Goal: Communication & Community: Answer question/provide support

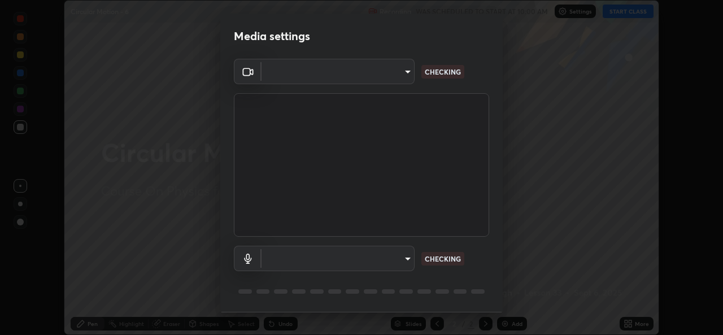
scroll to position [36, 0]
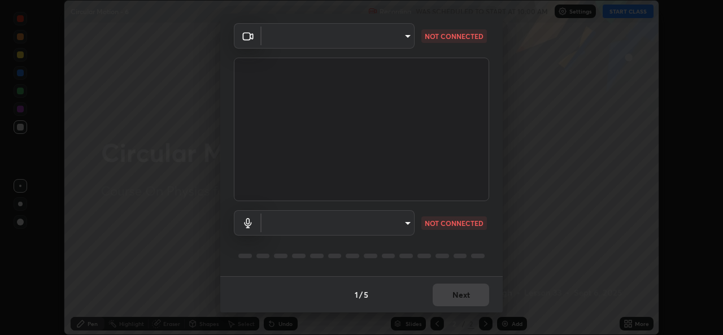
type input "b83fcbaa5aa05f3d9abd7ba45b5566f5f8b9b0dc3c34ab685f1834583bd00222"
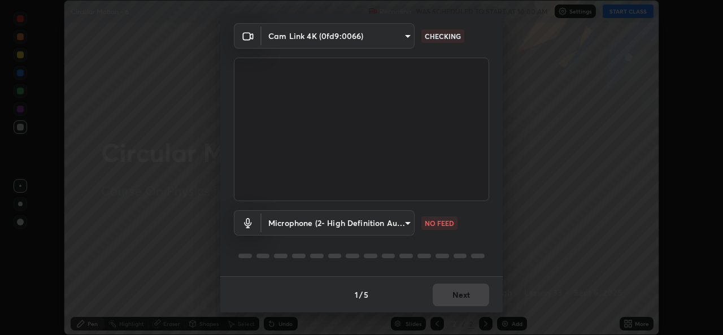
click at [401, 222] on body "Erase all Circular Motion - 6 Recording WAS SCHEDULED TO START AT 10:00 AM Sett…" at bounding box center [361, 167] width 723 height 335
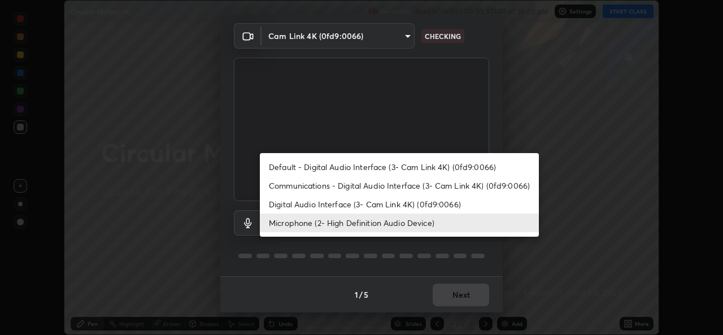
click at [394, 222] on li "Microphone (2- High Definition Audio Device)" at bounding box center [399, 222] width 279 height 19
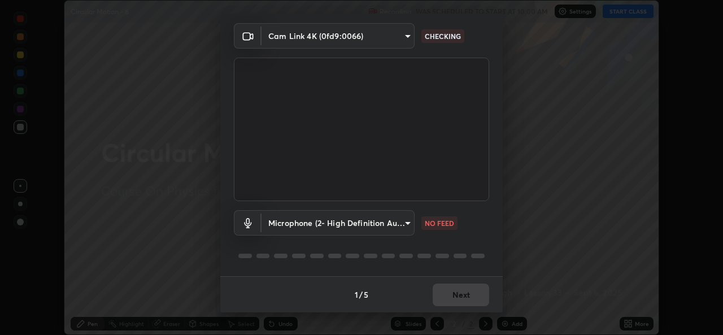
click at [404, 225] on body "Erase all Circular Motion - 6 Recording WAS SCHEDULED TO START AT 10:00 AM Sett…" at bounding box center [361, 167] width 723 height 335
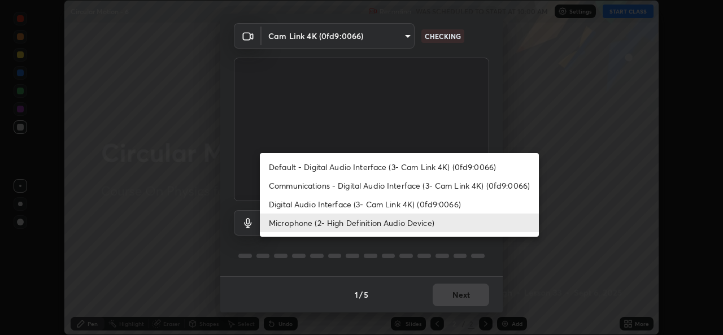
click at [397, 225] on li "Microphone (2- High Definition Audio Device)" at bounding box center [399, 222] width 279 height 19
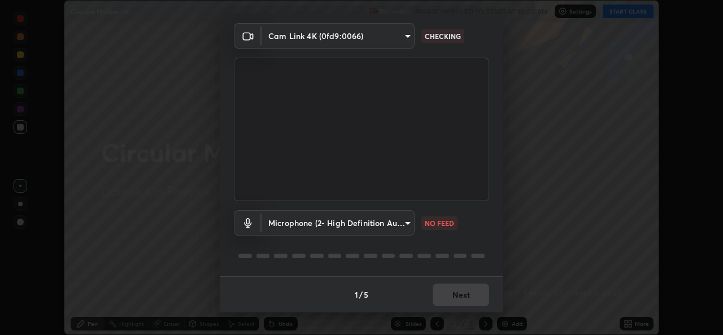
click at [402, 221] on body "Erase all Circular Motion - 6 Recording WAS SCHEDULED TO START AT 10:00 AM Sett…" at bounding box center [361, 167] width 723 height 335
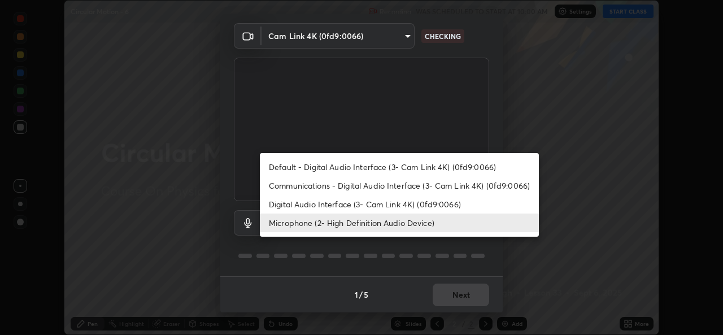
click at [287, 221] on li "Microphone (2- High Definition Audio Device)" at bounding box center [399, 222] width 279 height 19
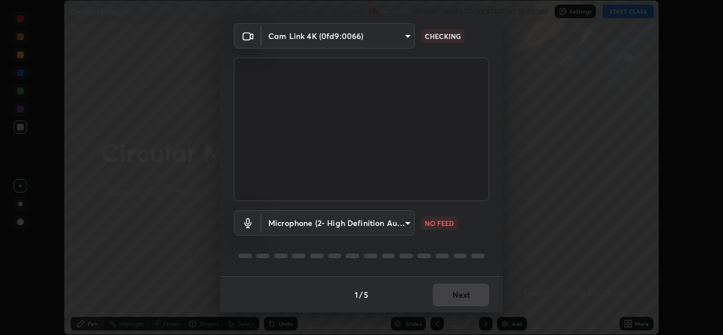
click at [304, 40] on body "Erase all Circular Motion - 6 Recording WAS SCHEDULED TO START AT 10:00 AM Sett…" at bounding box center [361, 167] width 723 height 335
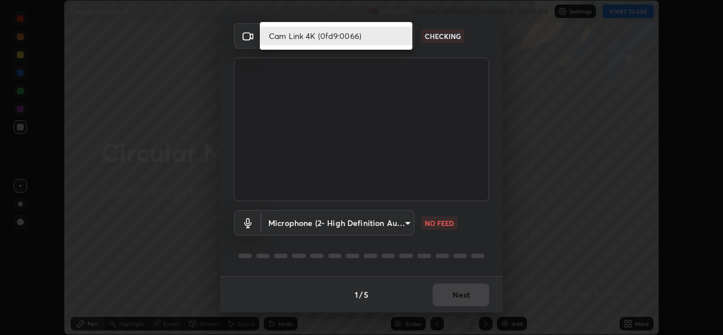
click at [317, 38] on li "Cam Link 4K (0fd9:0066)" at bounding box center [336, 36] width 152 height 19
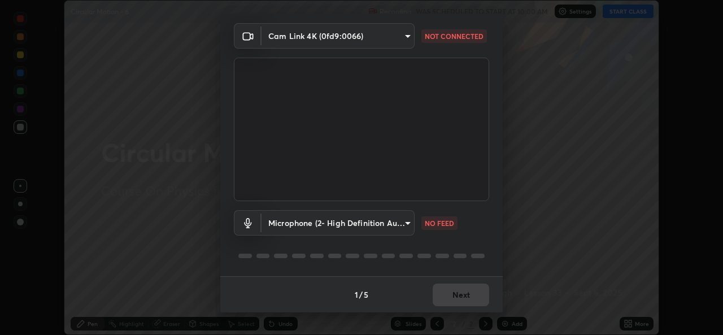
click at [405, 31] on body "Erase all Circular Motion - 6 Recording WAS SCHEDULED TO START AT 10:00 AM Sett…" at bounding box center [361, 167] width 723 height 335
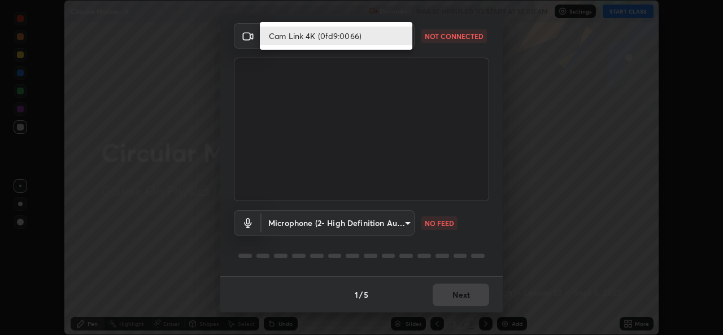
click at [343, 35] on li "Cam Link 4K (0fd9:0066)" at bounding box center [336, 36] width 152 height 19
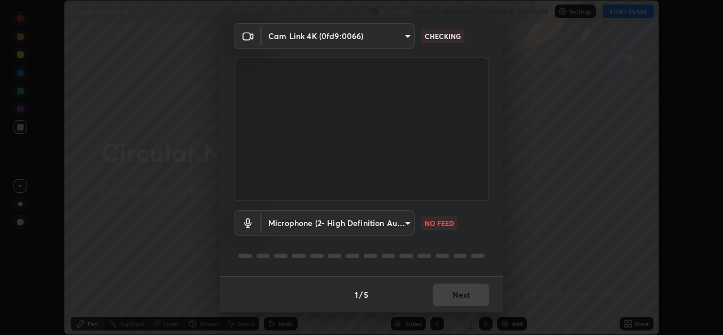
click at [406, 218] on body "Erase all Circular Motion - 6 Recording WAS SCHEDULED TO START AT 10:00 AM Sett…" at bounding box center [361, 167] width 723 height 335
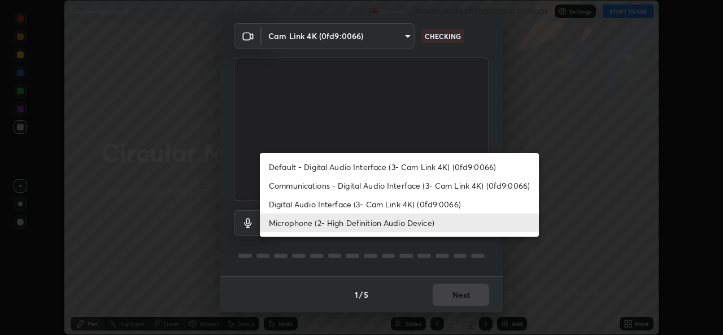
click at [321, 200] on li "Digital Audio Interface (3- Cam Link 4K) (0fd9:0066)" at bounding box center [399, 204] width 279 height 19
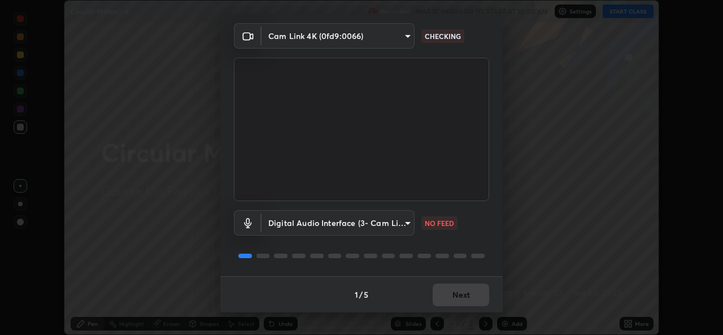
click at [400, 222] on body "Erase all Circular Motion - 6 Recording WAS SCHEDULED TO START AT 10:00 AM Sett…" at bounding box center [361, 167] width 723 height 335
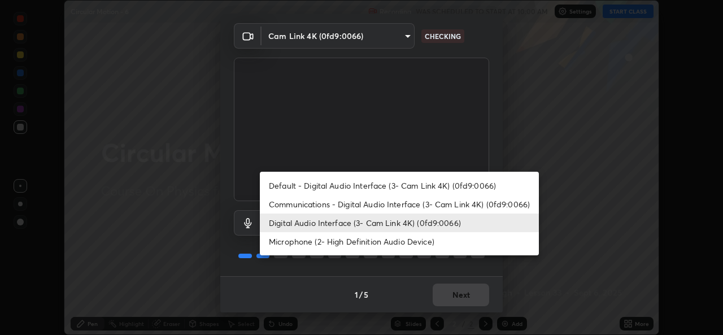
click at [316, 240] on li "Microphone (2- High Definition Audio Device)" at bounding box center [399, 241] width 279 height 19
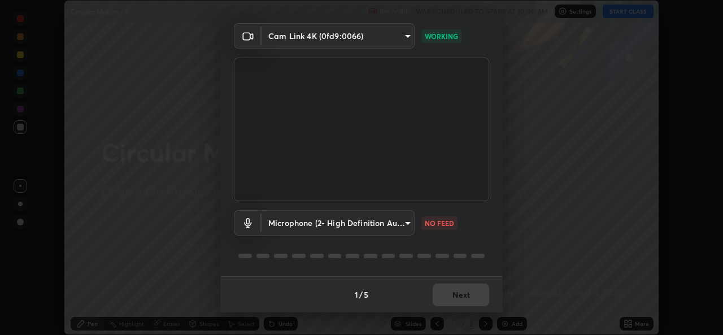
click at [372, 220] on body "Erase all Circular Motion - 6 Recording WAS SCHEDULED TO START AT 10:00 AM Sett…" at bounding box center [361, 167] width 723 height 335
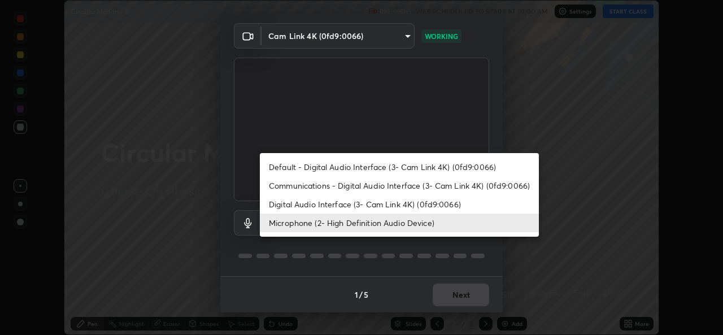
click at [339, 199] on li "Digital Audio Interface (3- Cam Link 4K) (0fd9:0066)" at bounding box center [399, 204] width 279 height 19
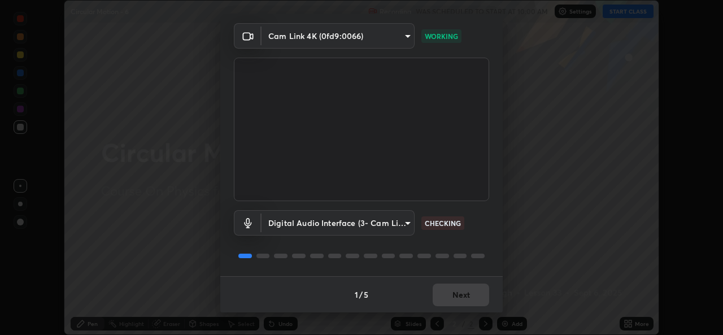
click at [368, 219] on body "Erase all Circular Motion - 6 Recording WAS SCHEDULED TO START AT 10:00 AM Sett…" at bounding box center [361, 167] width 723 height 335
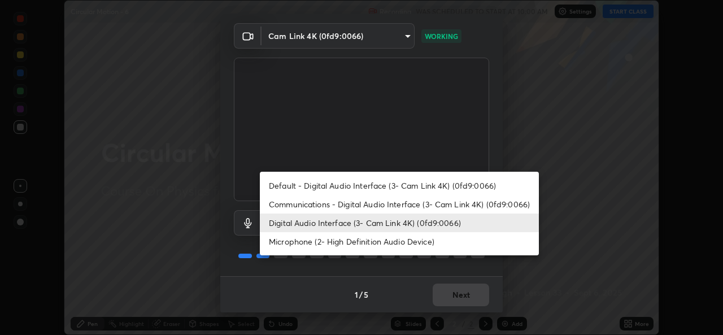
click at [320, 241] on li "Microphone (2- High Definition Audio Device)" at bounding box center [399, 241] width 279 height 19
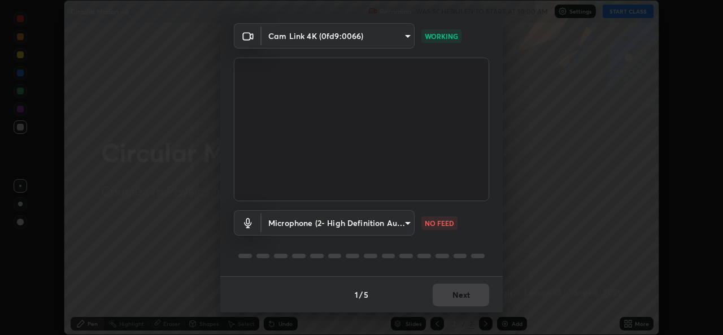
click at [404, 222] on body "Erase all Circular Motion - 6 Recording WAS SCHEDULED TO START AT 10:00 AM Sett…" at bounding box center [361, 167] width 723 height 335
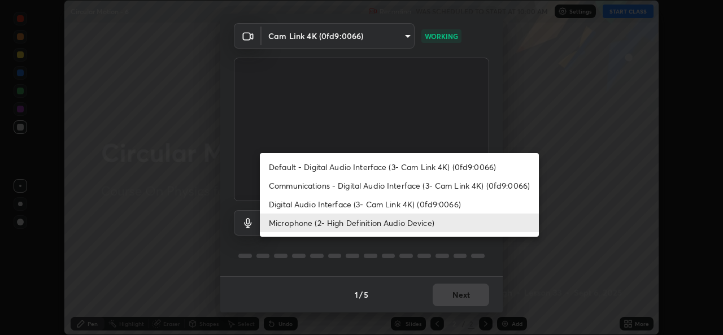
click at [326, 167] on li "Default - Digital Audio Interface (3- Cam Link 4K) (0fd9:0066)" at bounding box center [399, 167] width 279 height 19
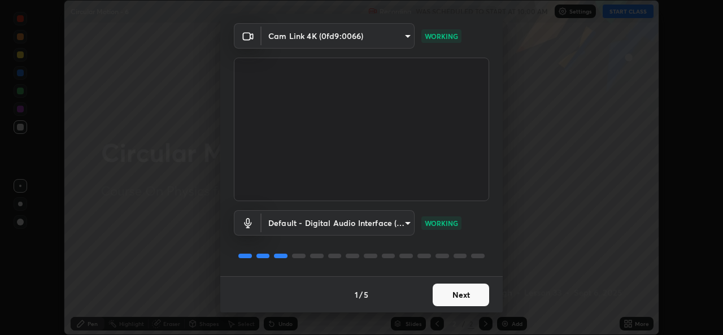
click at [407, 220] on body "Erase all Circular Motion - 6 Recording WAS SCHEDULED TO START AT 10:00 AM Sett…" at bounding box center [361, 167] width 723 height 335
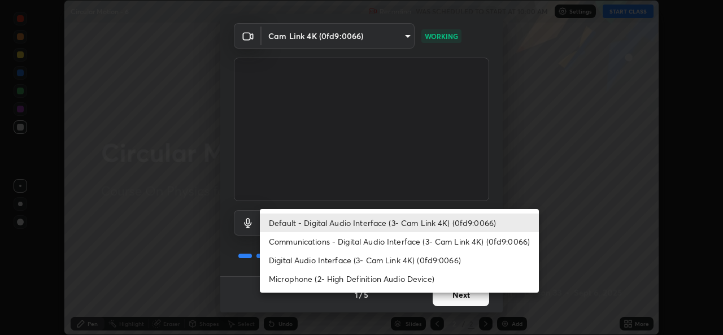
click at [299, 278] on li "Microphone (2- High Definition Audio Device)" at bounding box center [399, 278] width 279 height 19
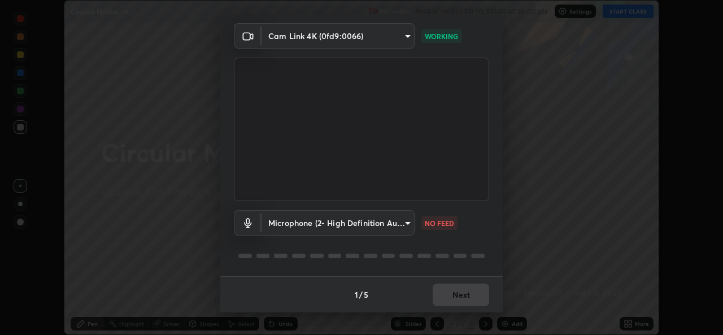
click at [404, 220] on body "Erase all Circular Motion - 6 Recording WAS SCHEDULED TO START AT 10:00 AM Sett…" at bounding box center [361, 167] width 723 height 335
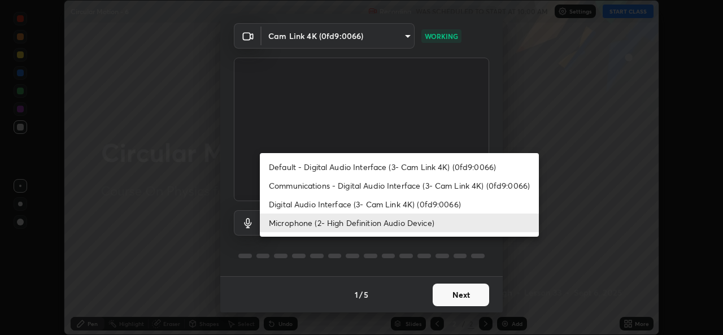
click at [325, 167] on li "Default - Digital Audio Interface (3- Cam Link 4K) (0fd9:0066)" at bounding box center [399, 167] width 279 height 19
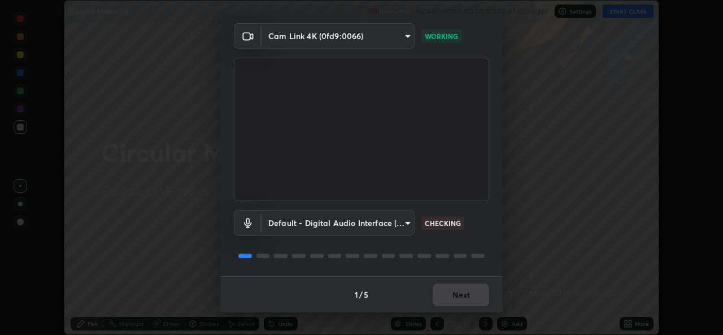
click at [404, 220] on body "Erase all Circular Motion - 6 Recording WAS SCHEDULED TO START AT 10:00 AM Sett…" at bounding box center [361, 167] width 723 height 335
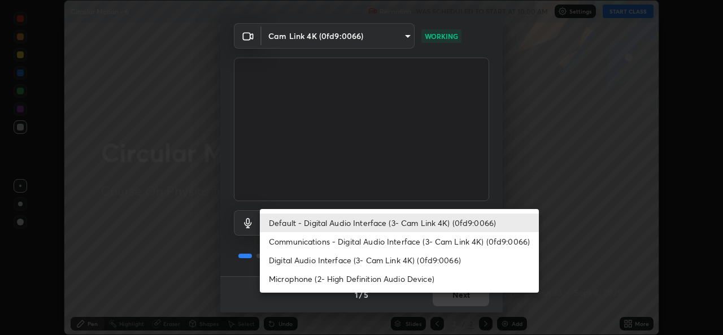
click at [304, 279] on li "Microphone (2- High Definition Audio Device)" at bounding box center [399, 278] width 279 height 19
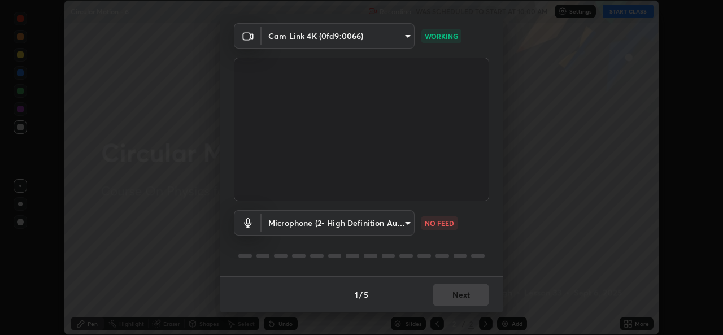
click at [405, 218] on body "Erase all Circular Motion - 6 Recording WAS SCHEDULED TO START AT 10:00 AM Sett…" at bounding box center [361, 167] width 723 height 335
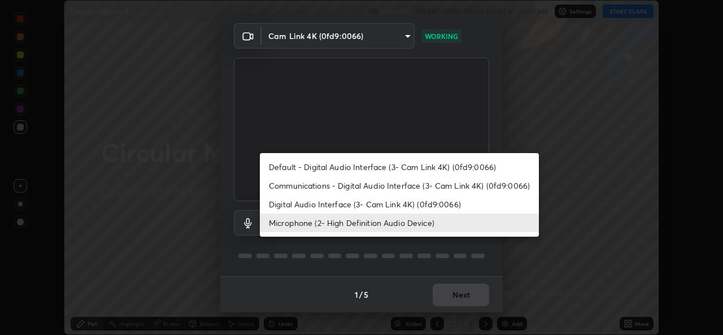
click at [529, 267] on div at bounding box center [361, 167] width 723 height 335
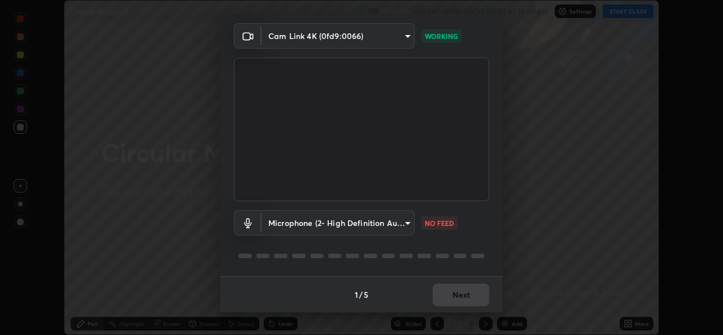
click at [404, 221] on body "Erase all Circular Motion - 6 Recording WAS SCHEDULED TO START AT 10:00 AM Sett…" at bounding box center [361, 167] width 723 height 335
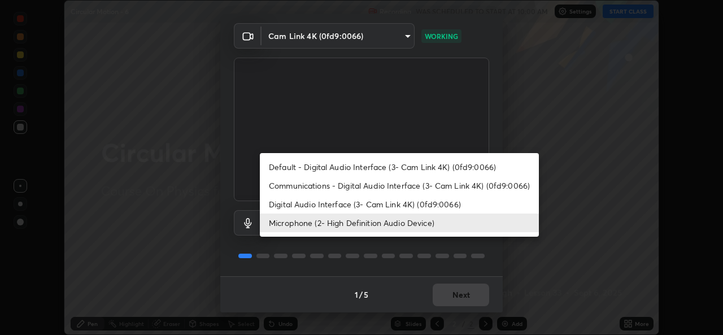
click at [340, 166] on li "Default - Digital Audio Interface (3- Cam Link 4K) (0fd9:0066)" at bounding box center [399, 167] width 279 height 19
type input "default"
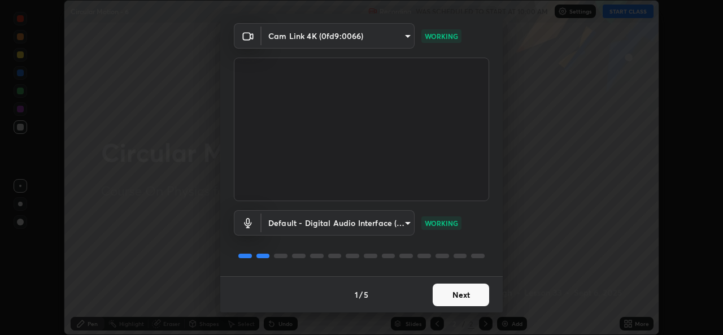
click at [461, 292] on button "Next" at bounding box center [460, 294] width 56 height 23
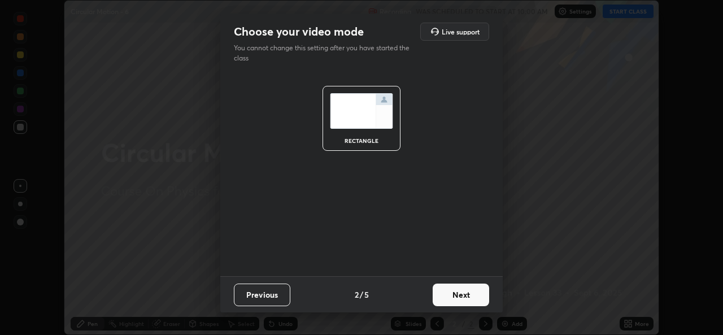
scroll to position [0, 0]
click at [460, 292] on button "Next" at bounding box center [460, 294] width 56 height 23
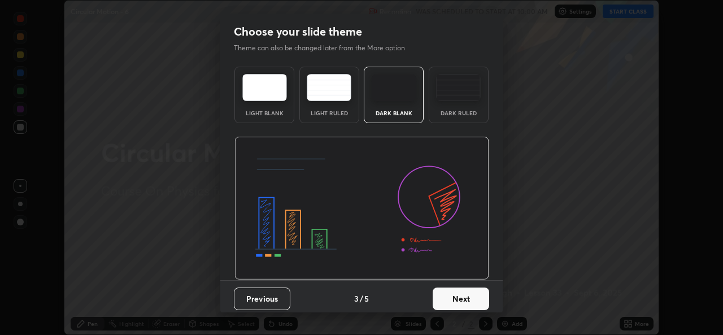
click at [462, 299] on button "Next" at bounding box center [460, 298] width 56 height 23
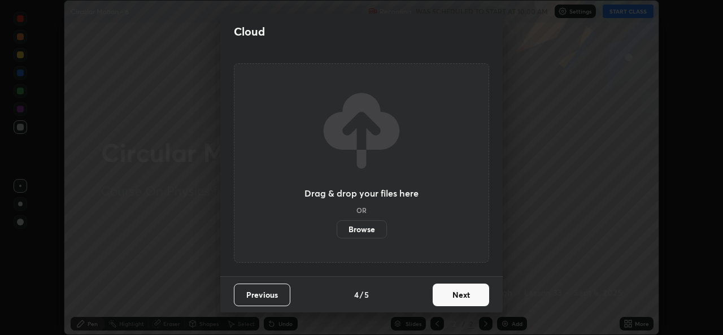
click at [461, 296] on button "Next" at bounding box center [460, 294] width 56 height 23
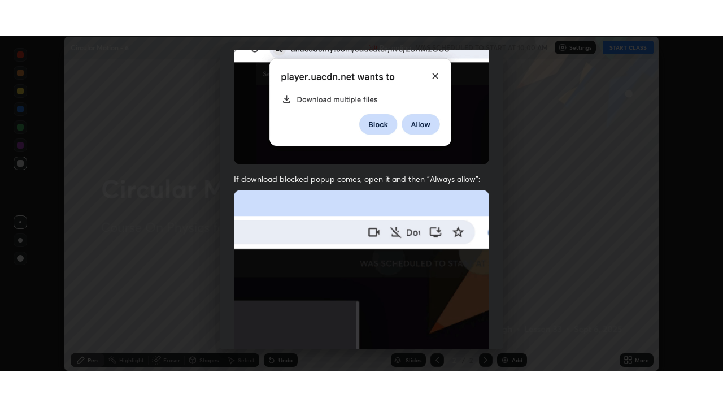
scroll to position [266, 0]
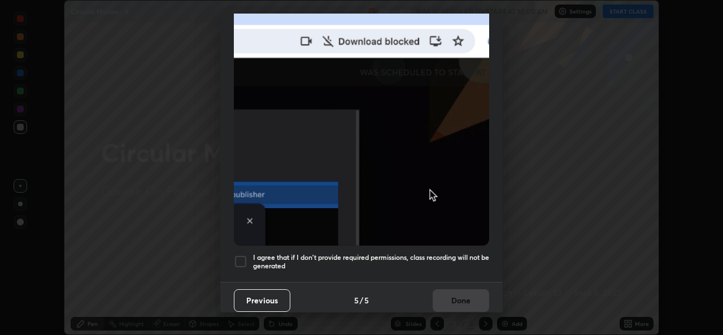
click at [238, 257] on div at bounding box center [241, 262] width 14 height 14
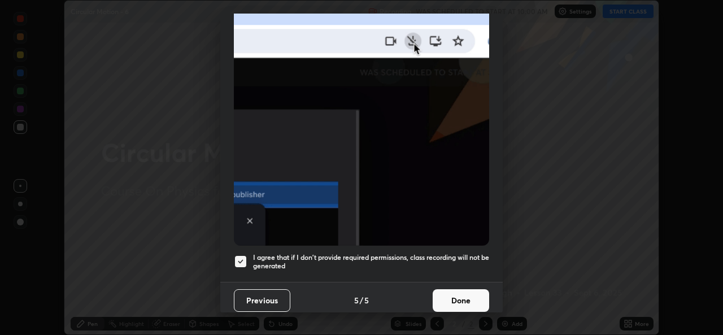
click at [471, 296] on button "Done" at bounding box center [460, 300] width 56 height 23
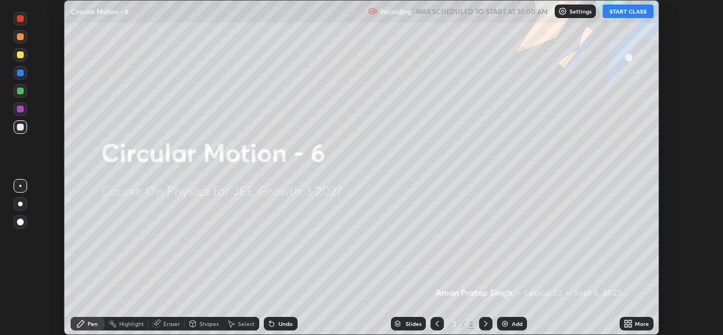
click at [626, 325] on icon at bounding box center [625, 325] width 3 height 3
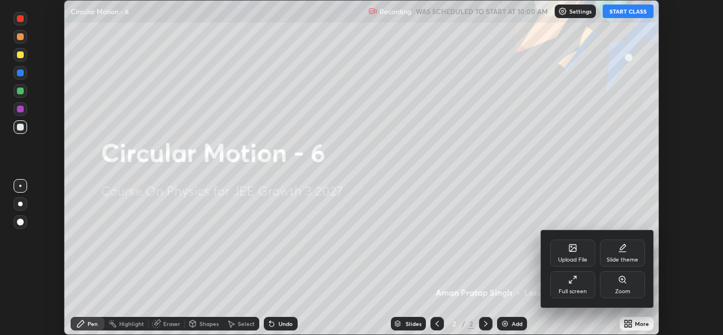
click at [570, 283] on icon at bounding box center [572, 279] width 9 height 9
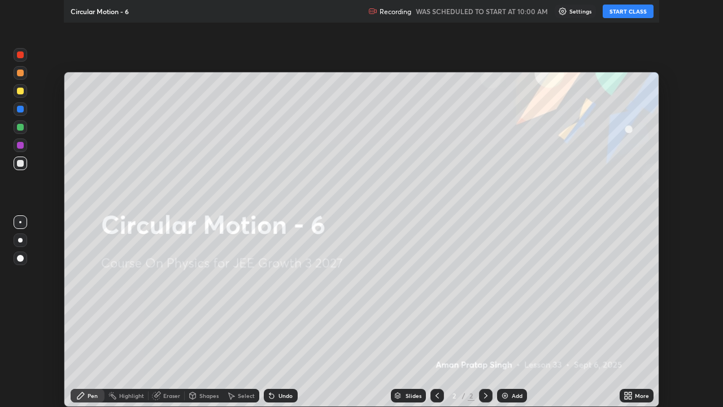
scroll to position [407, 723]
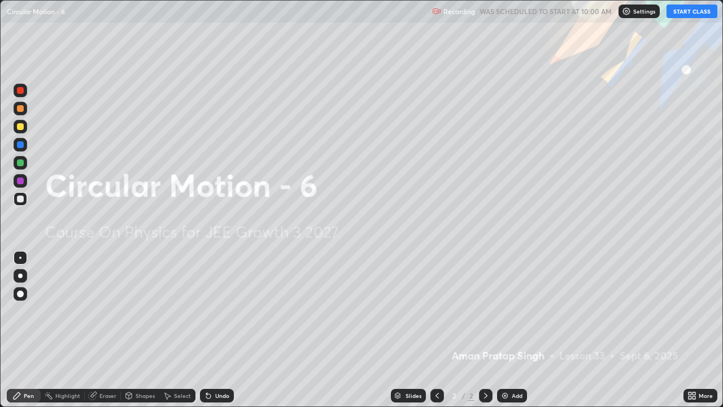
click at [681, 12] on button "START CLASS" at bounding box center [691, 12] width 51 height 14
click at [512, 334] on div "Add" at bounding box center [517, 395] width 11 height 6
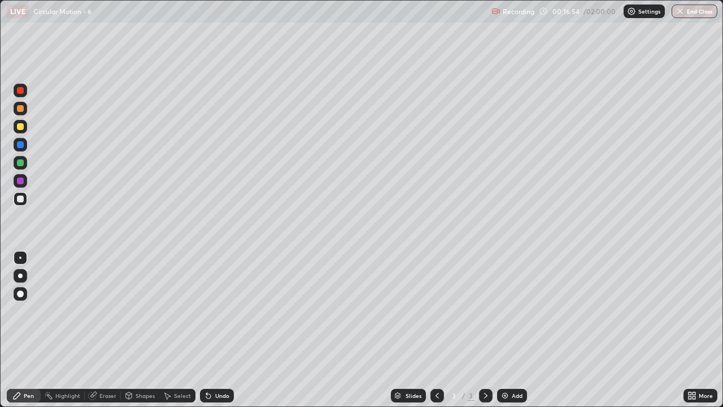
click at [21, 276] on div at bounding box center [20, 275] width 5 height 5
click at [19, 124] on div at bounding box center [20, 126] width 7 height 7
click at [512, 334] on div "Add" at bounding box center [517, 395] width 11 height 6
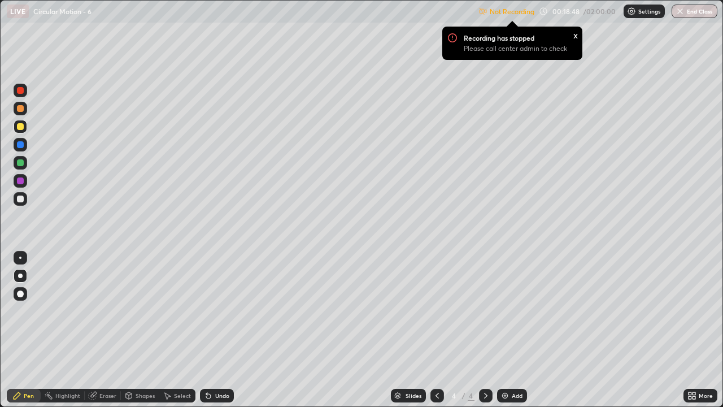
click at [641, 10] on p "Settings" at bounding box center [649, 11] width 22 height 6
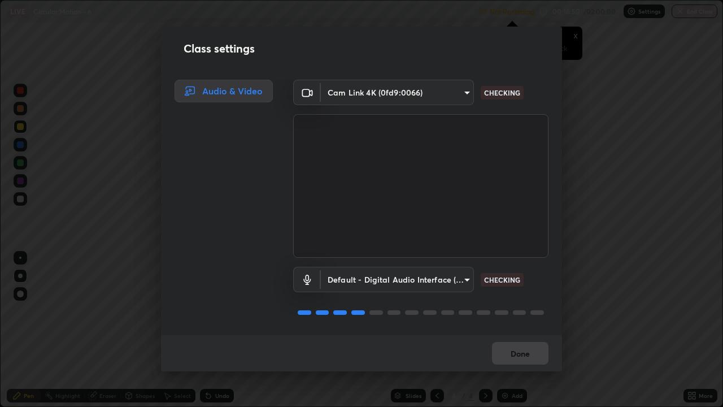
scroll to position [1, 0]
click at [495, 334] on button "Done" at bounding box center [520, 353] width 56 height 23
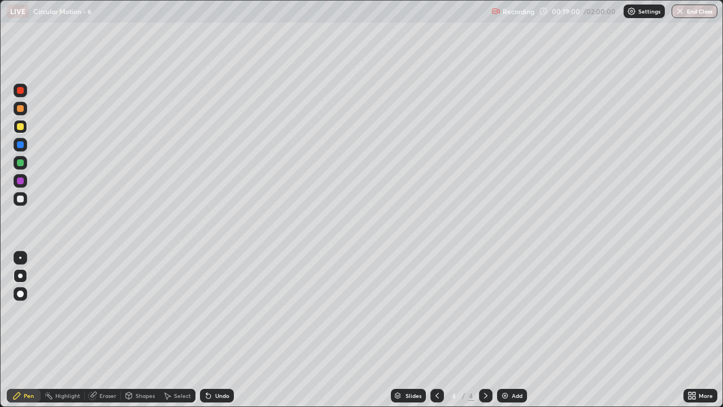
click at [20, 164] on div at bounding box center [20, 162] width 7 height 7
click at [22, 108] on div at bounding box center [20, 108] width 7 height 7
click at [513, 334] on div "Add" at bounding box center [512, 395] width 30 height 14
click at [434, 334] on icon at bounding box center [436, 395] width 9 height 9
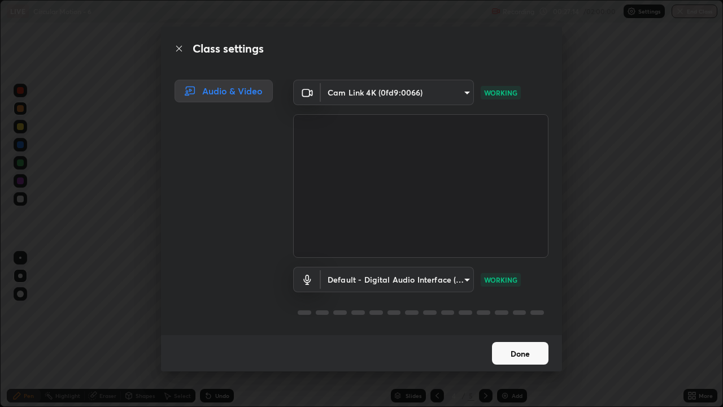
click at [532, 334] on button "Done" at bounding box center [520, 353] width 56 height 23
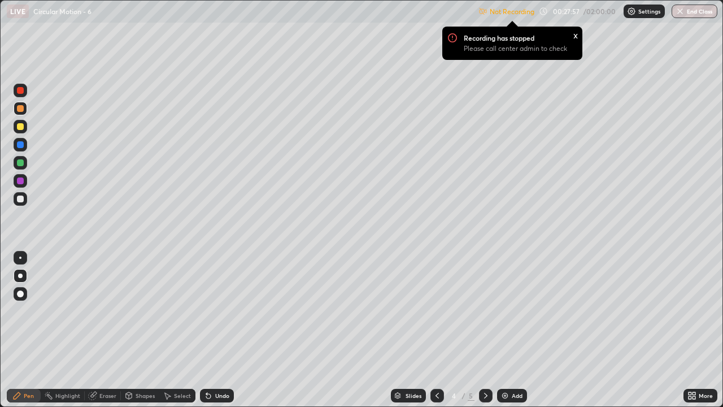
click at [641, 9] on p "Settings" at bounding box center [649, 11] width 22 height 6
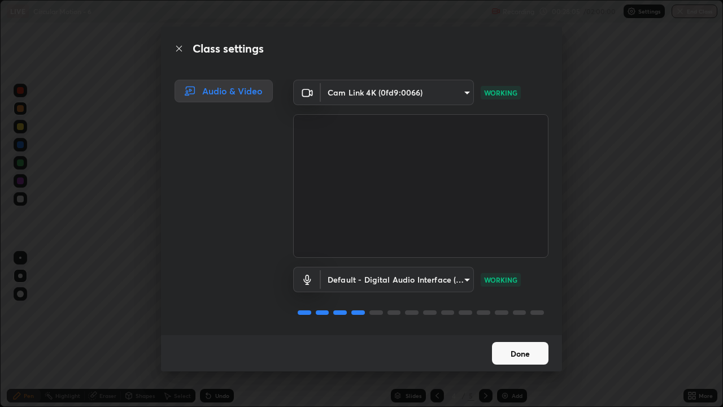
click at [540, 334] on button "Done" at bounding box center [520, 353] width 56 height 23
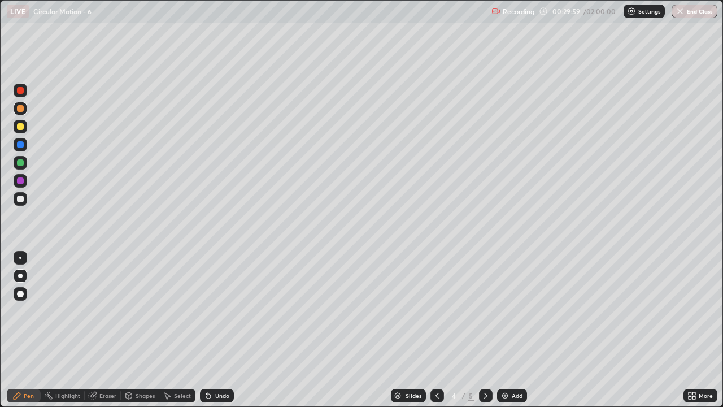
click at [483, 334] on icon at bounding box center [485, 395] width 9 height 9
click at [483, 334] on div at bounding box center [486, 395] width 14 height 14
click at [509, 334] on div "Add" at bounding box center [512, 395] width 30 height 14
click at [21, 199] on div at bounding box center [20, 198] width 7 height 7
click at [21, 126] on div at bounding box center [20, 126] width 7 height 7
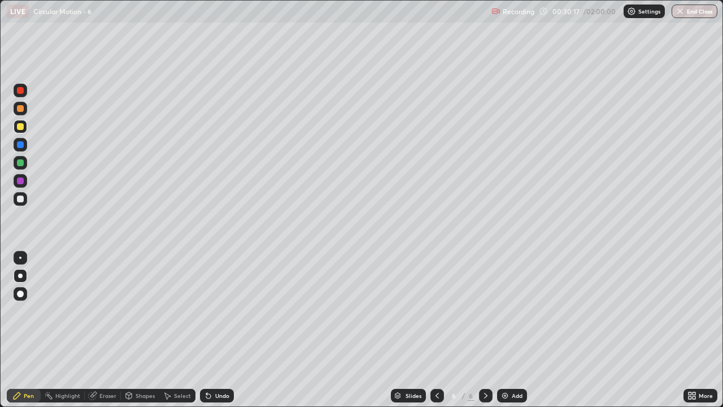
click at [21, 106] on div at bounding box center [20, 108] width 7 height 7
click at [21, 159] on div at bounding box center [20, 162] width 7 height 7
click at [27, 124] on div at bounding box center [21, 127] width 14 height 14
click at [483, 334] on icon at bounding box center [485, 395] width 9 height 9
click at [515, 334] on div "Add" at bounding box center [517, 395] width 11 height 6
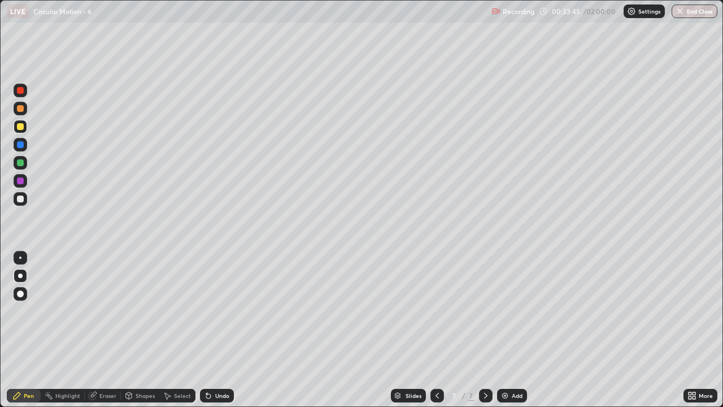
click at [19, 160] on div at bounding box center [20, 162] width 7 height 7
click at [22, 107] on div at bounding box center [20, 108] width 7 height 7
click at [21, 144] on div at bounding box center [20, 144] width 7 height 7
click at [21, 161] on div at bounding box center [20, 162] width 7 height 7
click at [435, 334] on icon at bounding box center [436, 395] width 3 height 6
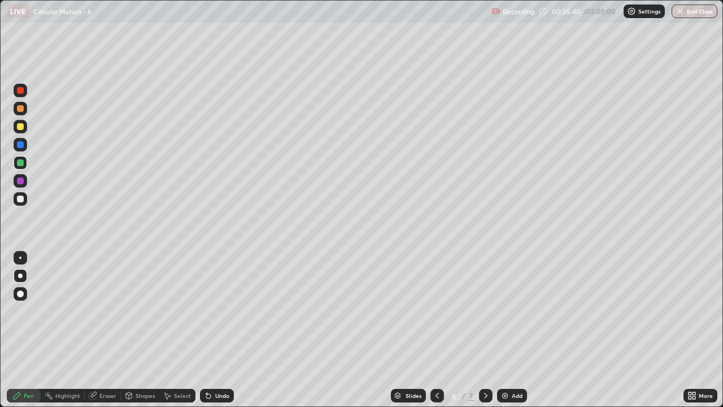
click at [479, 334] on div at bounding box center [486, 395] width 14 height 14
click at [484, 334] on icon at bounding box center [485, 395] width 9 height 9
click at [512, 334] on div "Add" at bounding box center [512, 395] width 30 height 14
click at [18, 195] on div at bounding box center [20, 198] width 7 height 7
click at [20, 127] on div at bounding box center [20, 126] width 7 height 7
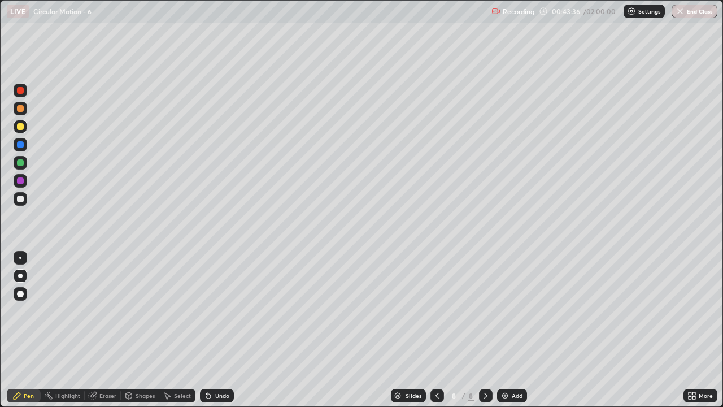
click at [504, 334] on img at bounding box center [504, 395] width 9 height 9
click at [439, 334] on div at bounding box center [437, 395] width 14 height 14
click at [436, 334] on icon at bounding box center [436, 395] width 3 height 6
click at [436, 334] on icon at bounding box center [436, 395] width 9 height 9
click at [484, 334] on icon at bounding box center [485, 395] width 9 height 9
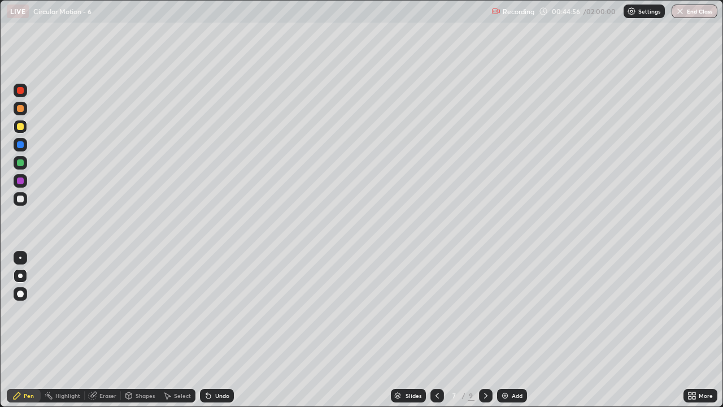
click at [486, 334] on icon at bounding box center [485, 395] width 9 height 9
click at [484, 334] on icon at bounding box center [485, 395] width 9 height 9
click at [480, 334] on div at bounding box center [486, 395] width 14 height 14
click at [484, 334] on icon at bounding box center [485, 395] width 9 height 9
click at [506, 334] on img at bounding box center [504, 395] width 9 height 9
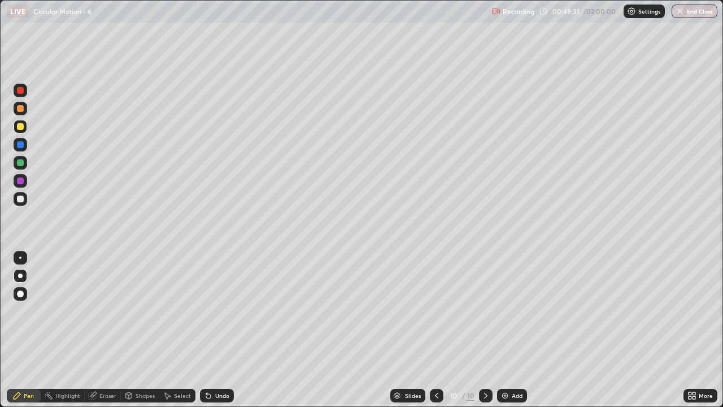
click at [490, 334] on div at bounding box center [486, 395] width 14 height 14
click at [512, 334] on div "Add" at bounding box center [512, 395] width 30 height 14
click at [145, 334] on div "Shapes" at bounding box center [145, 395] width 19 height 6
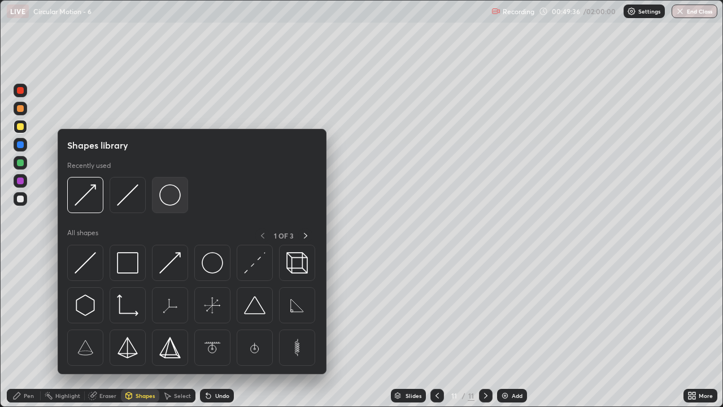
click at [174, 198] on img at bounding box center [169, 194] width 21 height 21
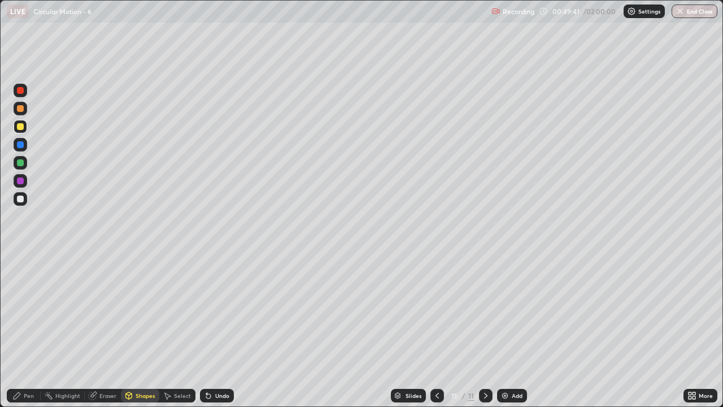
click at [21, 199] on div at bounding box center [20, 198] width 7 height 7
click at [221, 334] on div "Undo" at bounding box center [222, 395] width 14 height 6
click at [29, 334] on div "Pen" at bounding box center [29, 395] width 10 height 6
click at [22, 200] on div at bounding box center [20, 198] width 7 height 7
click at [106, 334] on div "Eraser" at bounding box center [107, 395] width 17 height 6
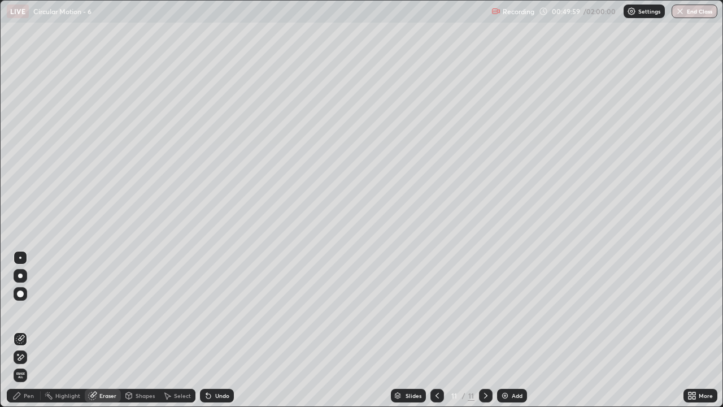
click at [138, 334] on div "Shapes" at bounding box center [140, 395] width 38 height 14
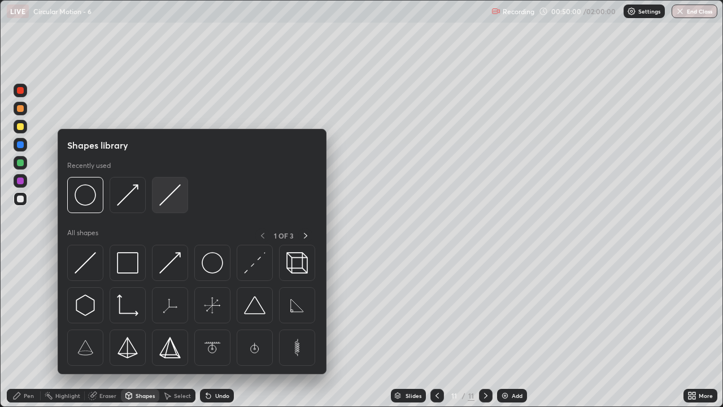
click at [169, 201] on img at bounding box center [169, 194] width 21 height 21
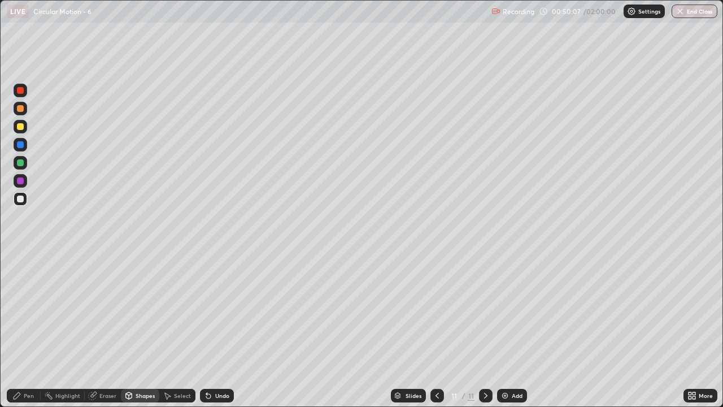
click at [32, 334] on div "Pen" at bounding box center [24, 395] width 34 height 14
click at [21, 160] on div at bounding box center [20, 162] width 7 height 7
click at [21, 198] on div at bounding box center [20, 198] width 7 height 7
click at [23, 110] on div at bounding box center [20, 108] width 7 height 7
click at [103, 334] on div "Eraser" at bounding box center [107, 395] width 17 height 6
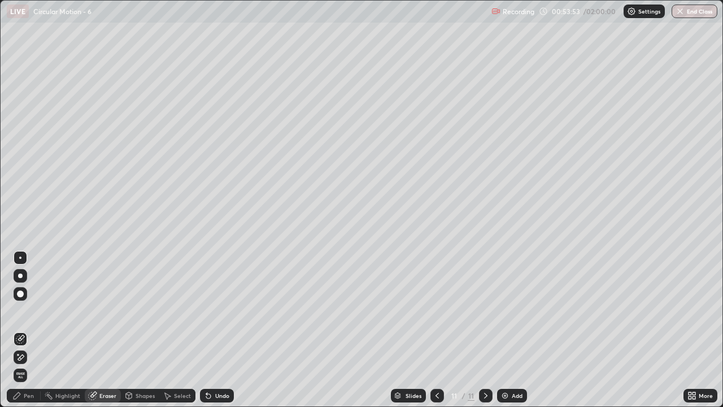
click at [27, 334] on div "Pen" at bounding box center [24, 395] width 34 height 14
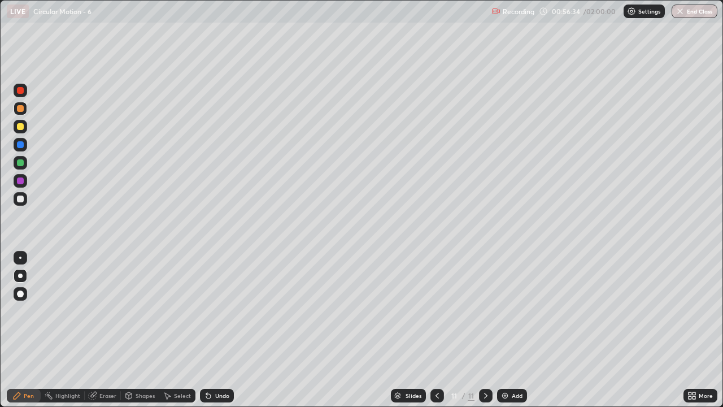
click at [514, 334] on div "Add" at bounding box center [517, 395] width 11 height 6
click at [25, 197] on div at bounding box center [21, 199] width 14 height 14
click at [21, 125] on div at bounding box center [20, 126] width 7 height 7
click at [22, 125] on div at bounding box center [20, 126] width 7 height 7
click at [21, 161] on div at bounding box center [20, 162] width 7 height 7
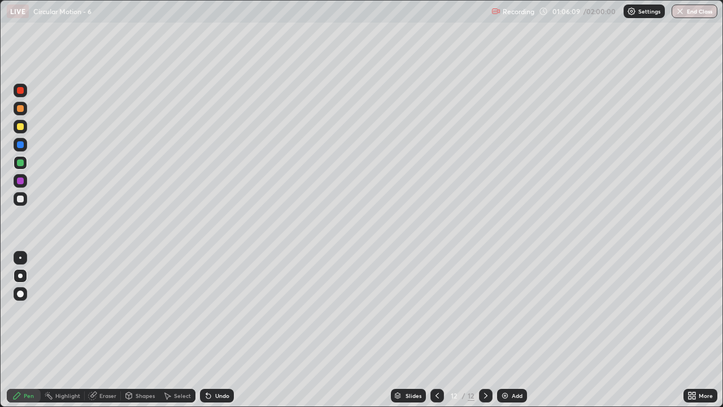
click at [109, 334] on div "Eraser" at bounding box center [107, 395] width 17 height 6
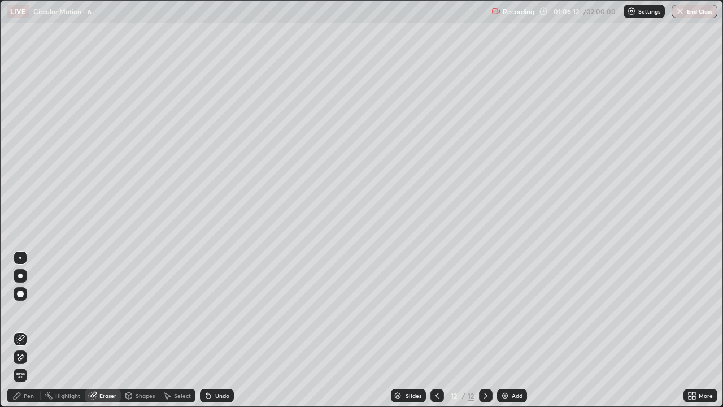
click at [23, 334] on div "Pen" at bounding box center [24, 395] width 34 height 14
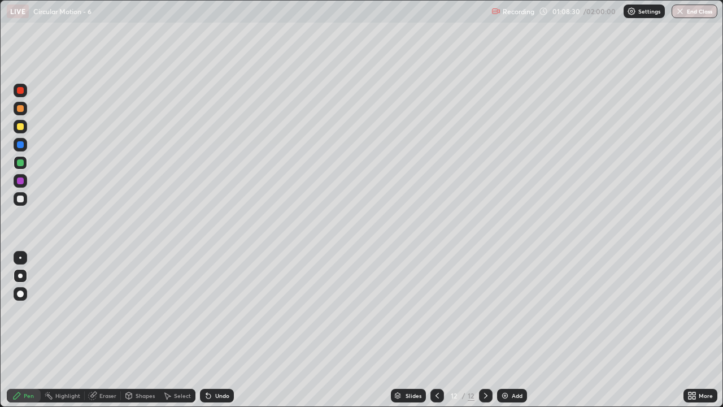
click at [605, 334] on div "Slides 12 / 12 Add" at bounding box center [458, 395] width 449 height 23
click at [512, 334] on div "Add" at bounding box center [517, 395] width 11 height 6
click at [21, 197] on div at bounding box center [20, 198] width 7 height 7
click at [21, 127] on div at bounding box center [20, 126] width 7 height 7
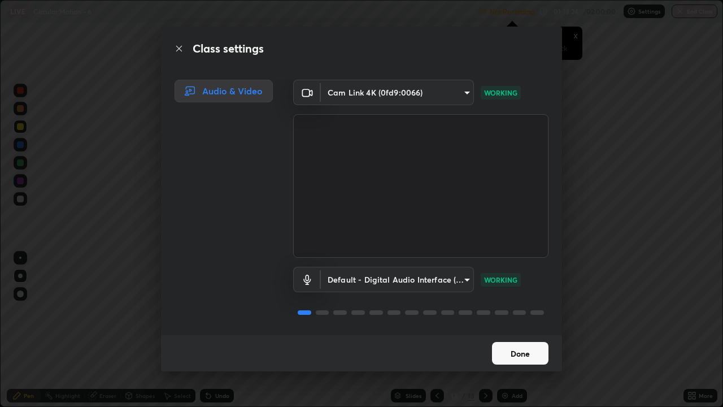
click at [536, 334] on button "Done" at bounding box center [520, 353] width 56 height 23
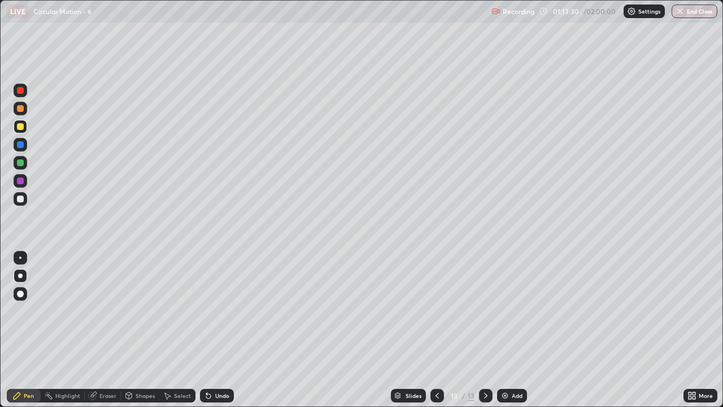
click at [645, 10] on p "Settings" at bounding box center [649, 11] width 22 height 6
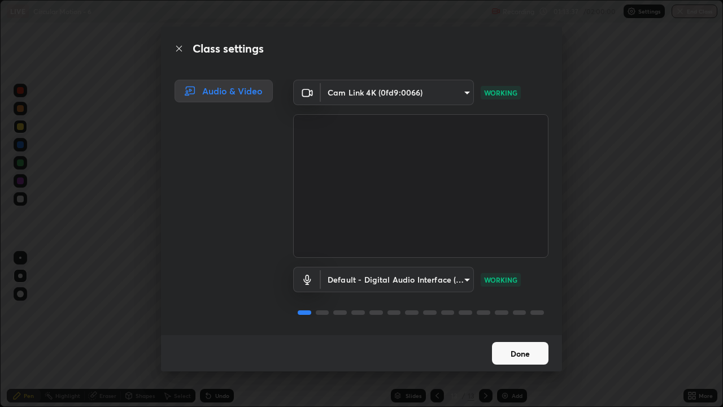
click at [536, 334] on button "Done" at bounding box center [520, 353] width 56 height 23
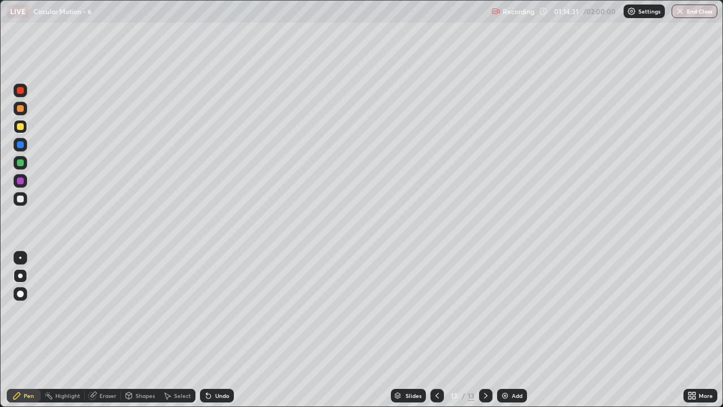
click at [25, 196] on div at bounding box center [21, 199] width 14 height 14
click at [20, 164] on div at bounding box center [20, 162] width 7 height 7
click at [26, 111] on div at bounding box center [21, 109] width 14 height 14
click at [215, 334] on div "Undo" at bounding box center [222, 395] width 14 height 6
click at [106, 334] on div "Eraser" at bounding box center [107, 395] width 17 height 6
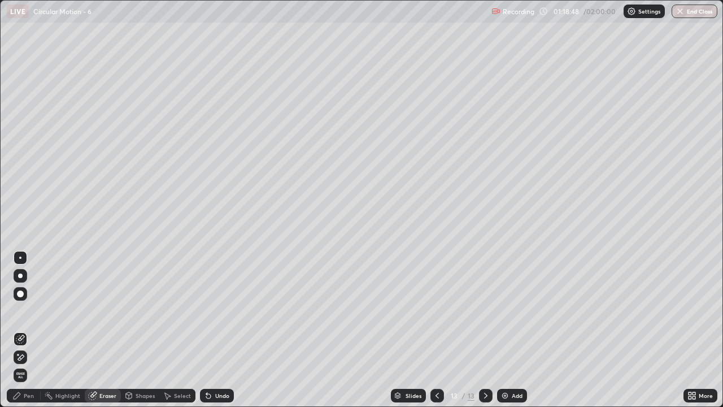
click at [24, 334] on div "Pen" at bounding box center [24, 395] width 34 height 14
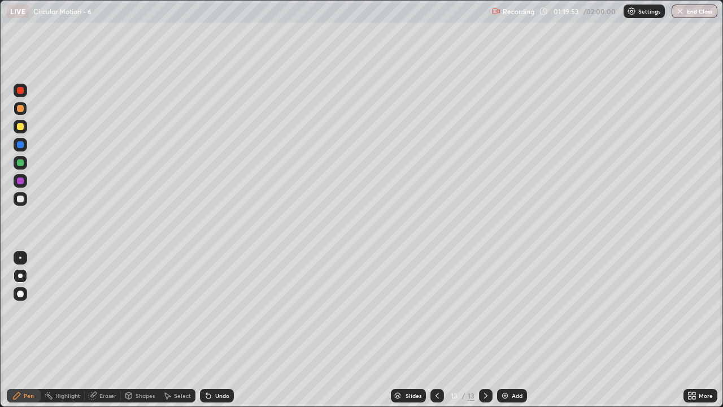
click at [219, 334] on div "Undo" at bounding box center [222, 395] width 14 height 6
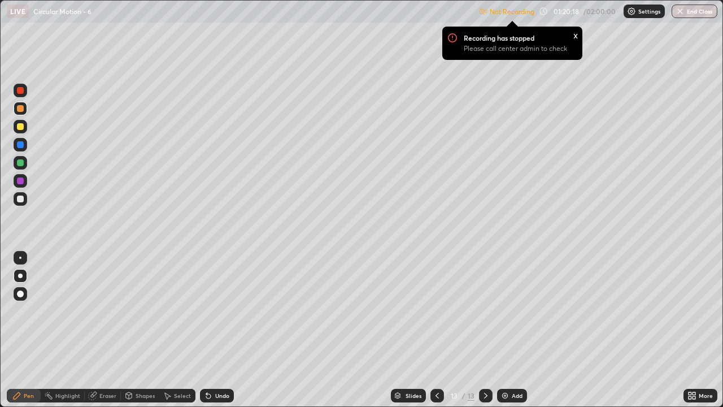
click at [650, 11] on p "Settings" at bounding box center [649, 11] width 22 height 6
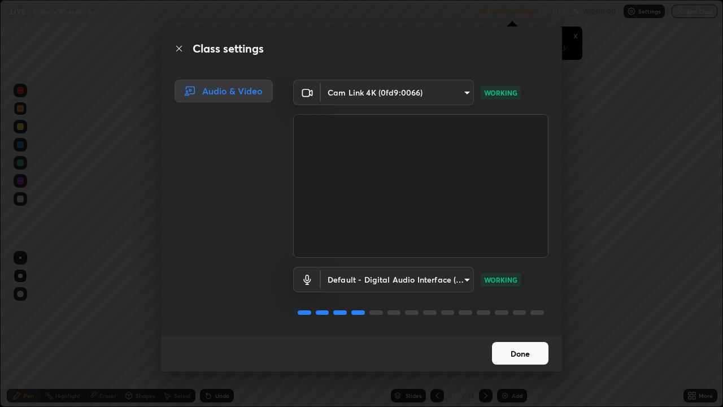
click at [532, 334] on button "Done" at bounding box center [520, 353] width 56 height 23
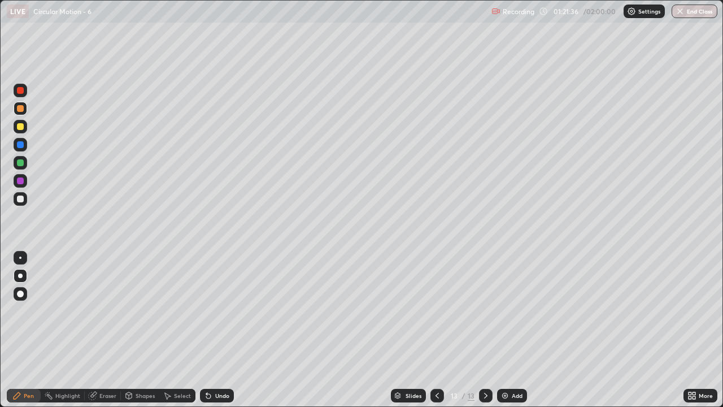
click at [19, 199] on div at bounding box center [20, 198] width 7 height 7
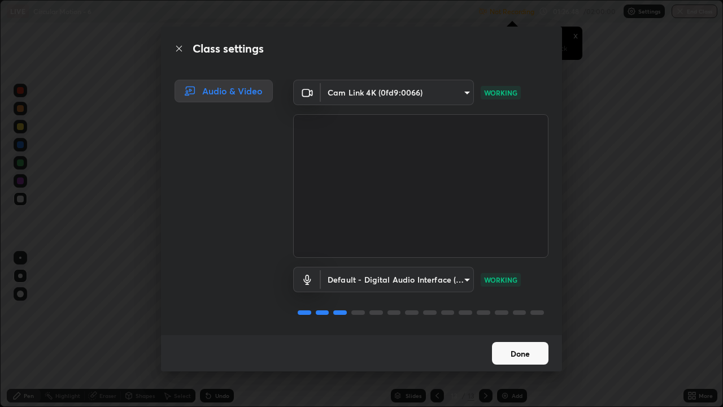
click at [547, 334] on button "Done" at bounding box center [520, 353] width 56 height 23
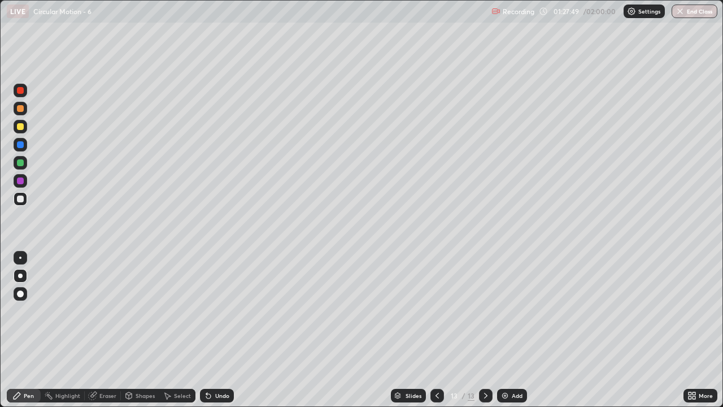
click at [515, 334] on div "Add" at bounding box center [517, 395] width 11 height 6
click at [21, 198] on div at bounding box center [20, 198] width 7 height 7
click at [22, 129] on div at bounding box center [20, 126] width 7 height 7
click at [20, 125] on div at bounding box center [20, 126] width 7 height 7
click at [21, 161] on div at bounding box center [20, 162] width 7 height 7
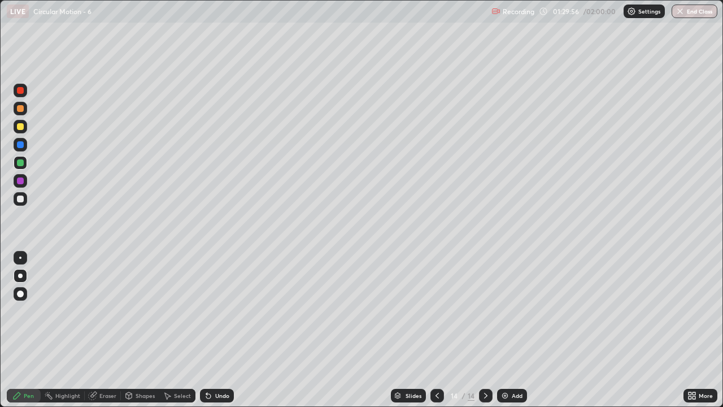
click at [215, 334] on div "Undo" at bounding box center [217, 395] width 34 height 14
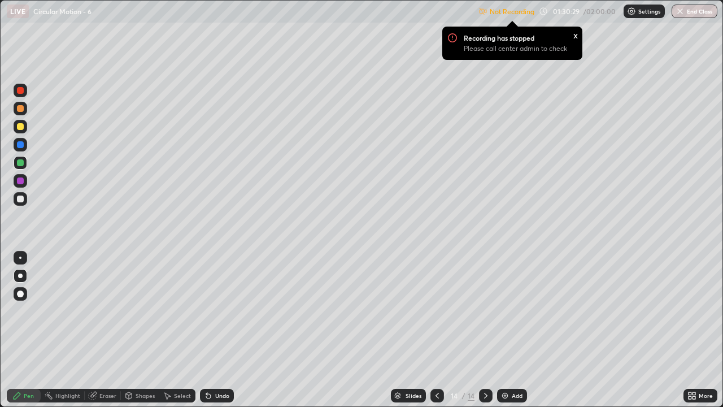
click at [636, 15] on div "Settings" at bounding box center [643, 12] width 41 height 14
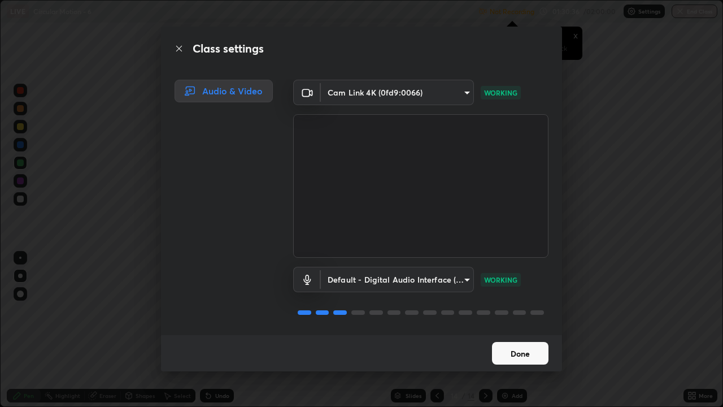
click at [518, 334] on button "Done" at bounding box center [520, 353] width 56 height 23
click at [530, 334] on button "Done" at bounding box center [520, 353] width 56 height 23
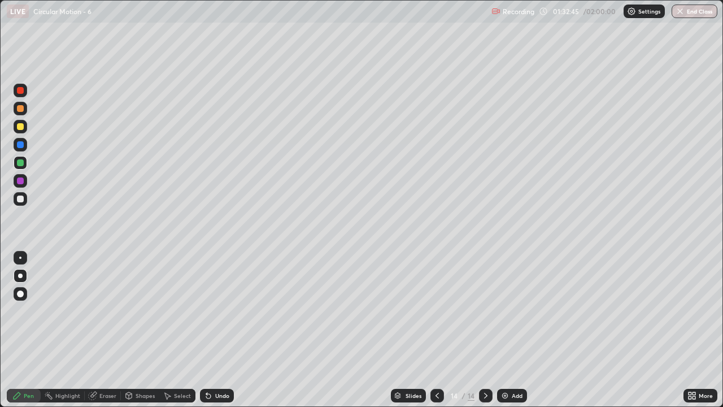
click at [514, 334] on div "Add" at bounding box center [512, 395] width 30 height 14
click at [21, 198] on div at bounding box center [20, 198] width 7 height 7
click at [20, 126] on div at bounding box center [20, 126] width 7 height 7
click at [19, 196] on div at bounding box center [20, 198] width 7 height 7
click at [23, 197] on div at bounding box center [20, 198] width 7 height 7
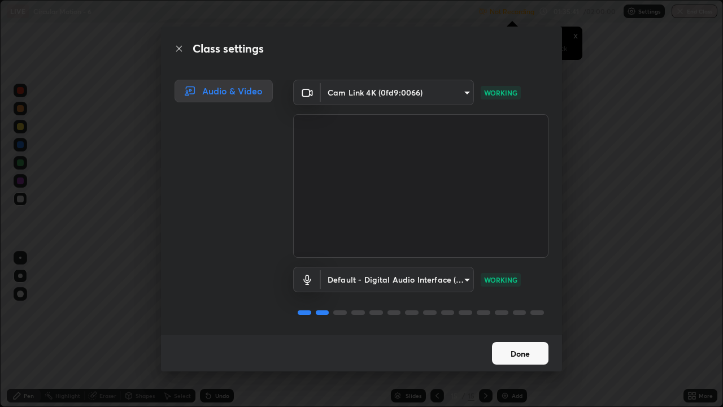
click at [514, 334] on button "Done" at bounding box center [520, 353] width 56 height 23
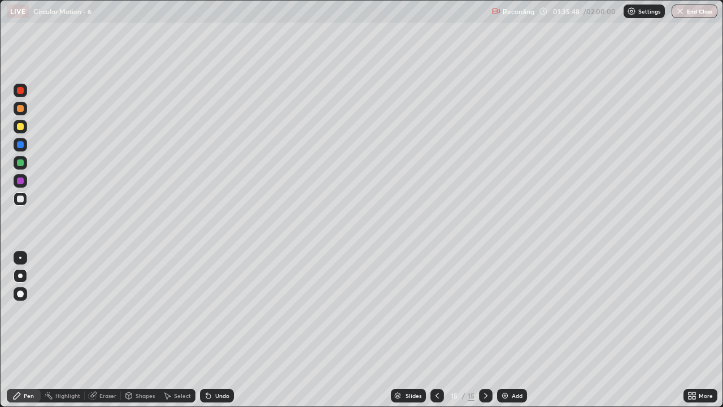
click at [221, 334] on div "Undo" at bounding box center [217, 395] width 34 height 14
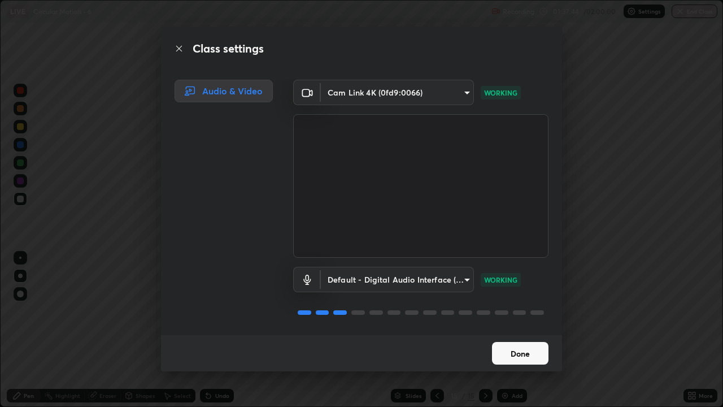
click at [540, 334] on button "Done" at bounding box center [520, 353] width 56 height 23
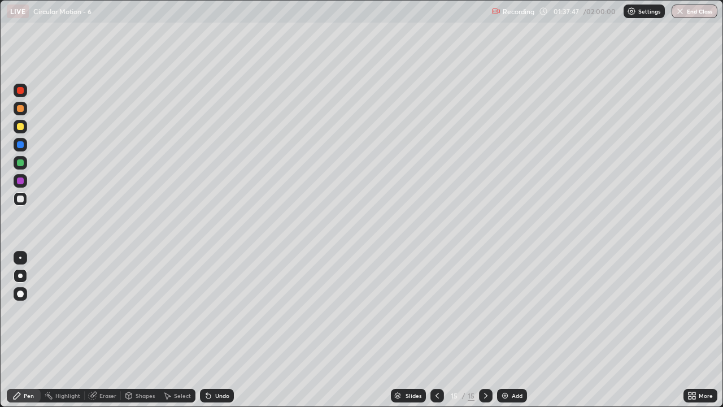
click at [21, 160] on div at bounding box center [20, 162] width 7 height 7
click at [95, 334] on div "Eraser" at bounding box center [103, 395] width 36 height 14
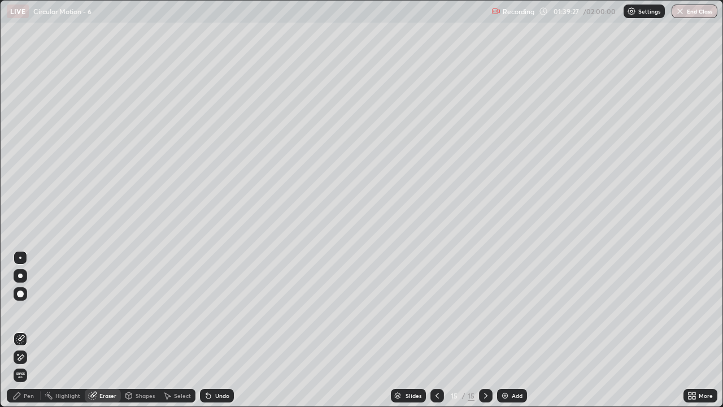
click at [24, 334] on div "Pen" at bounding box center [29, 395] width 10 height 6
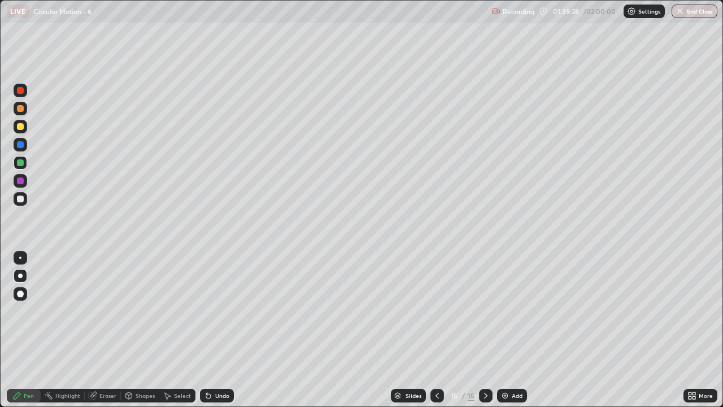
click at [20, 199] on div at bounding box center [20, 198] width 7 height 7
click at [104, 334] on div "Eraser" at bounding box center [103, 395] width 36 height 14
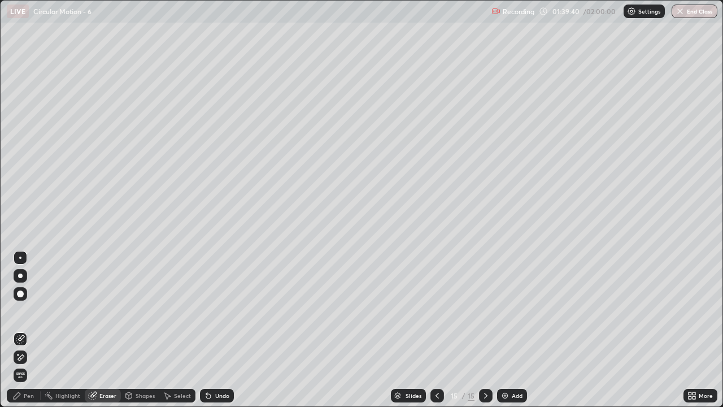
click at [21, 334] on icon at bounding box center [16, 395] width 9 height 9
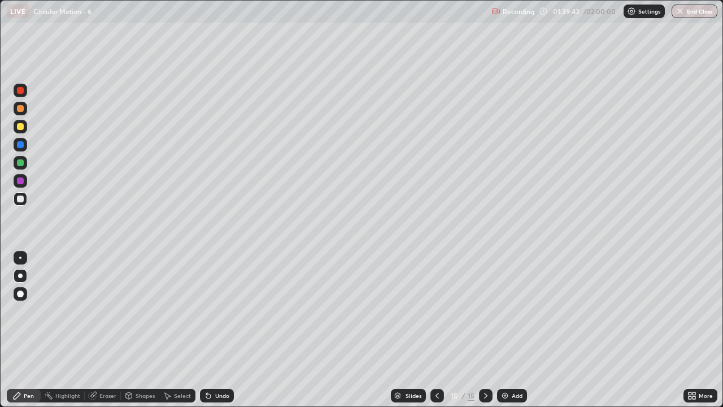
click at [23, 126] on div at bounding box center [20, 126] width 7 height 7
click at [21, 163] on div at bounding box center [20, 162] width 7 height 7
click at [21, 109] on div at bounding box center [20, 108] width 7 height 7
click at [20, 164] on div at bounding box center [20, 162] width 7 height 7
click at [21, 199] on div at bounding box center [20, 198] width 7 height 7
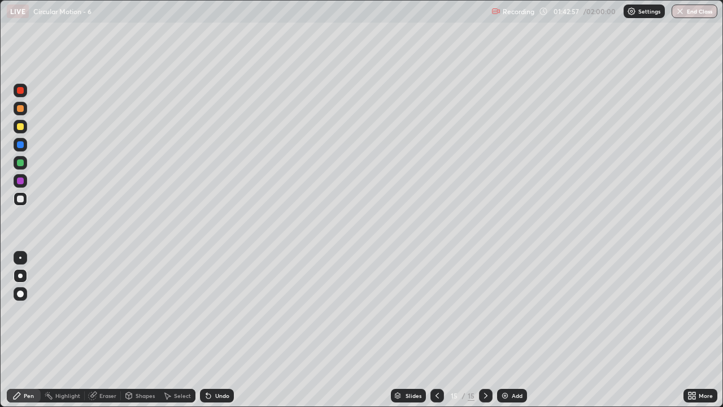
click at [21, 163] on div at bounding box center [20, 162] width 7 height 7
click at [22, 110] on div at bounding box center [20, 108] width 7 height 7
click at [517, 334] on div "Add" at bounding box center [512, 395] width 30 height 14
click at [19, 126] on div at bounding box center [20, 126] width 7 height 7
click at [435, 334] on icon at bounding box center [436, 395] width 9 height 9
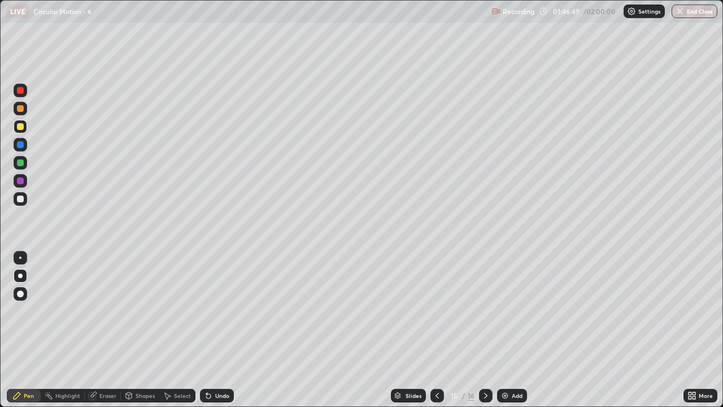
click at [99, 334] on div "Eraser" at bounding box center [107, 395] width 17 height 6
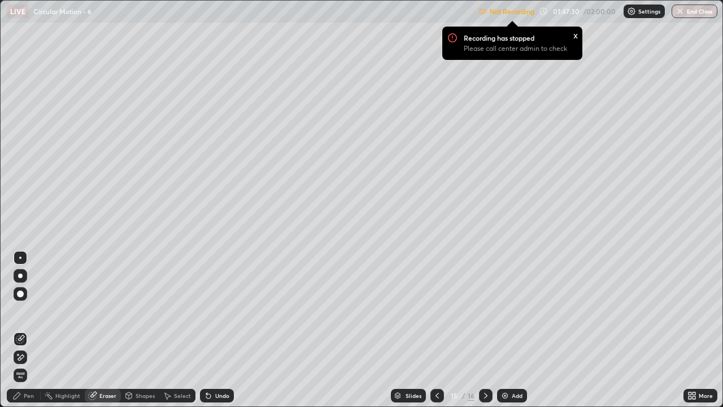
click at [641, 18] on div "Settings" at bounding box center [643, 12] width 41 height 14
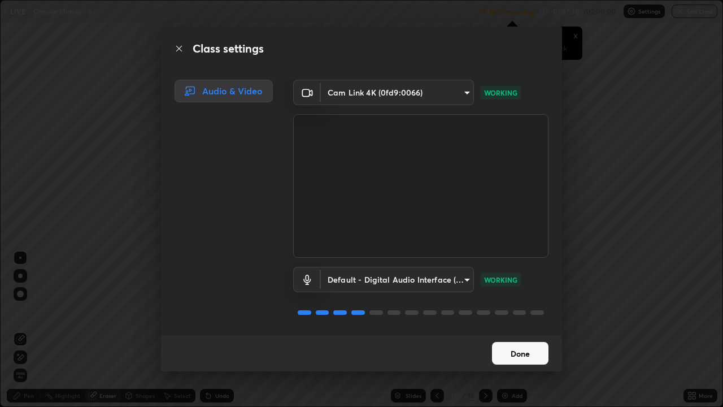
click at [532, 334] on button "Done" at bounding box center [520, 353] width 56 height 23
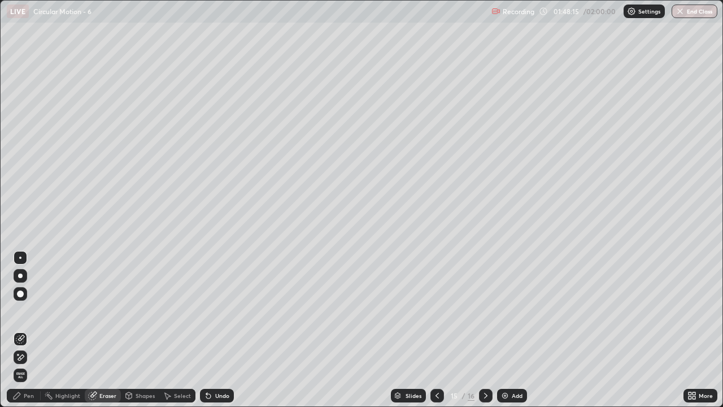
click at [517, 334] on div "Add" at bounding box center [517, 395] width 11 height 6
click at [25, 334] on div "Pen" at bounding box center [29, 395] width 10 height 6
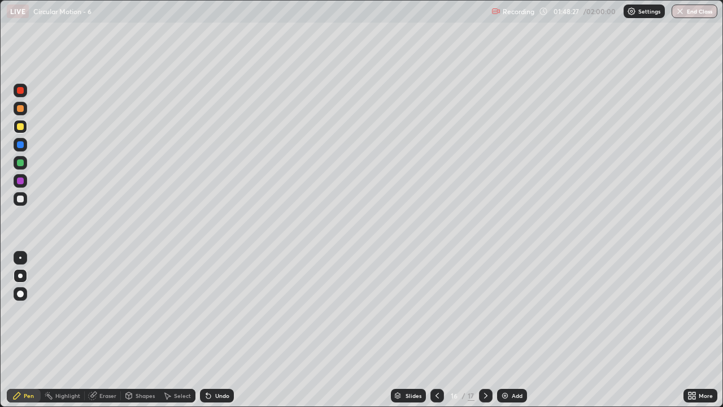
click at [22, 199] on div at bounding box center [20, 198] width 7 height 7
click at [23, 201] on div at bounding box center [21, 199] width 14 height 14
click at [20, 194] on div at bounding box center [21, 199] width 14 height 14
click at [696, 9] on button "End Class" at bounding box center [694, 12] width 46 height 14
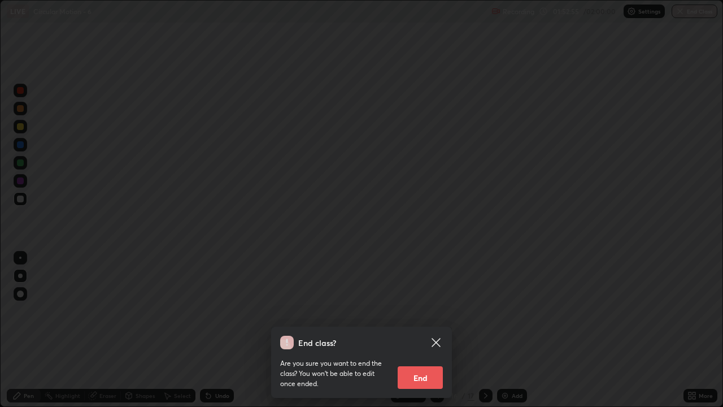
click at [430, 334] on button "End" at bounding box center [419, 377] width 45 height 23
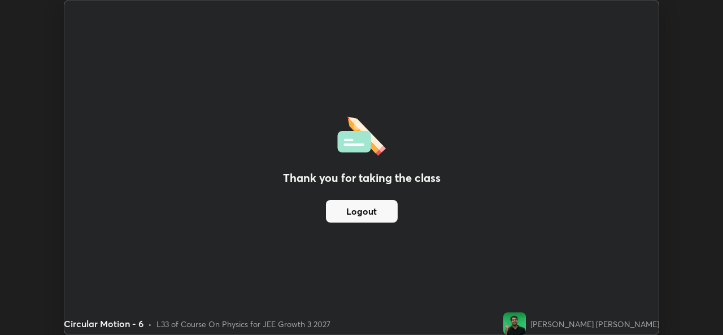
scroll to position [56127, 55739]
